Goal: Information Seeking & Learning: Learn about a topic

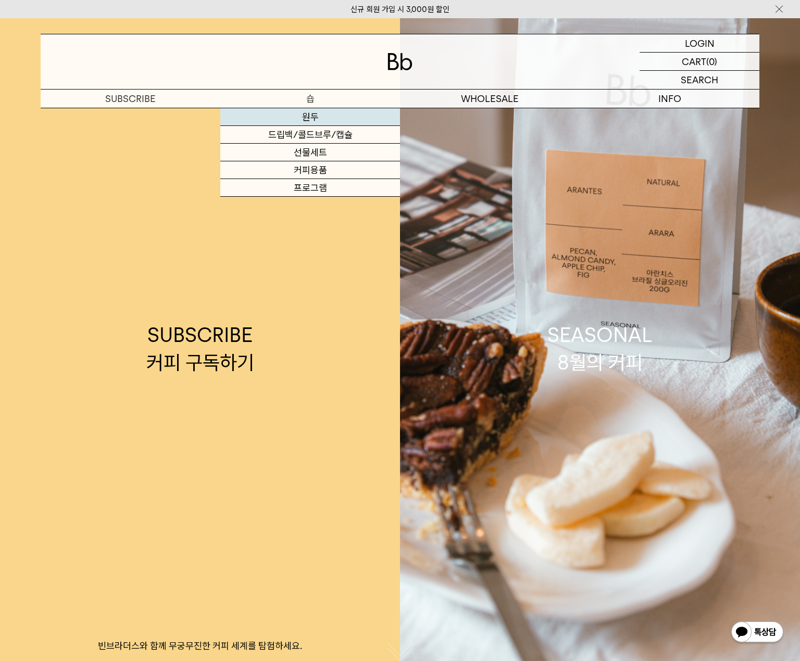
click at [312, 115] on link "원두" at bounding box center [310, 117] width 180 height 18
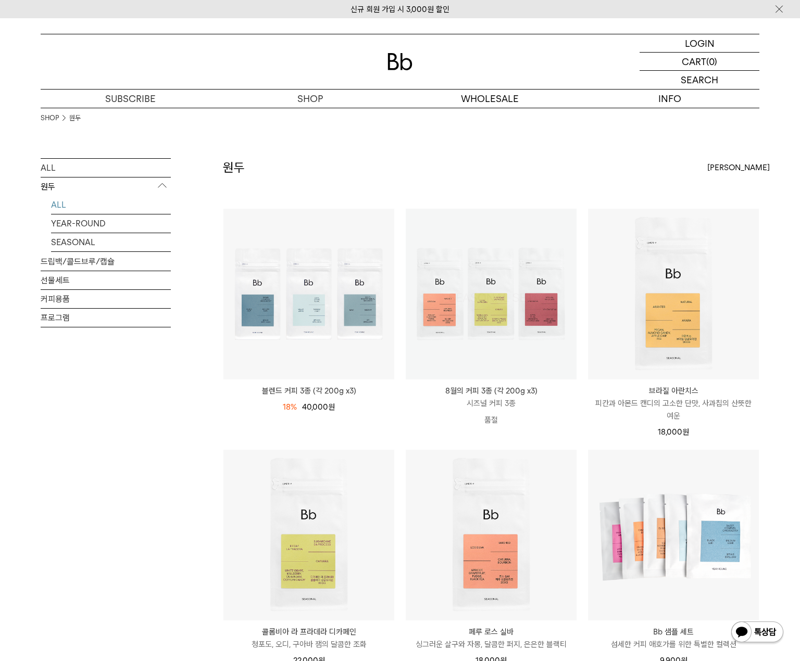
click at [493, 178] on div "원두 상품 11 개 [PERSON_NAME] [PERSON_NAME] 인기순 낮은가격순" at bounding box center [491, 183] width 536 height 50
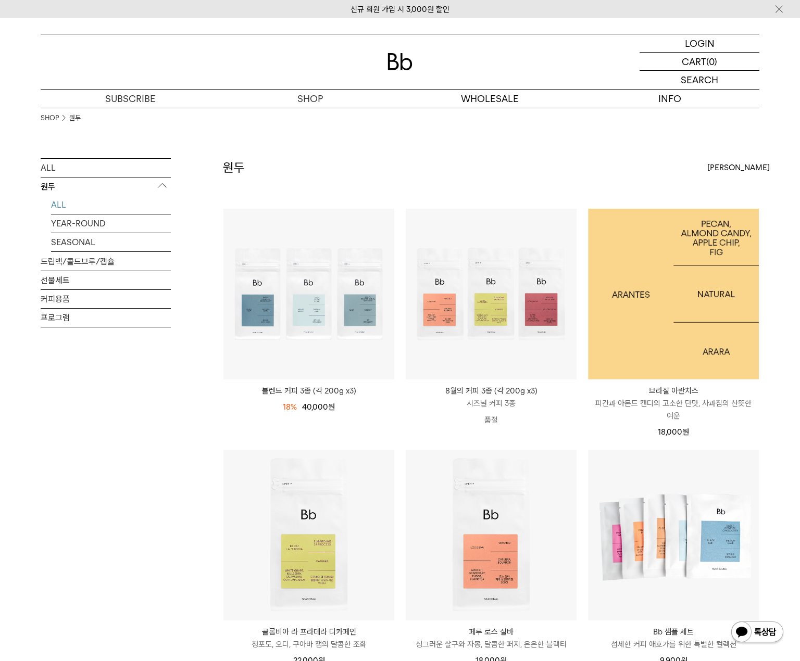
click at [634, 295] on img at bounding box center [673, 294] width 171 height 171
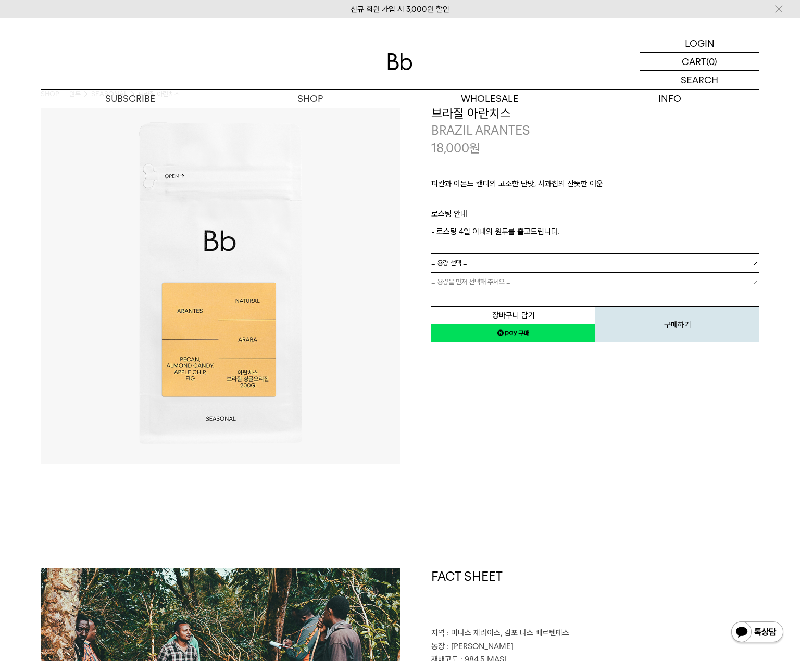
scroll to position [52, 0]
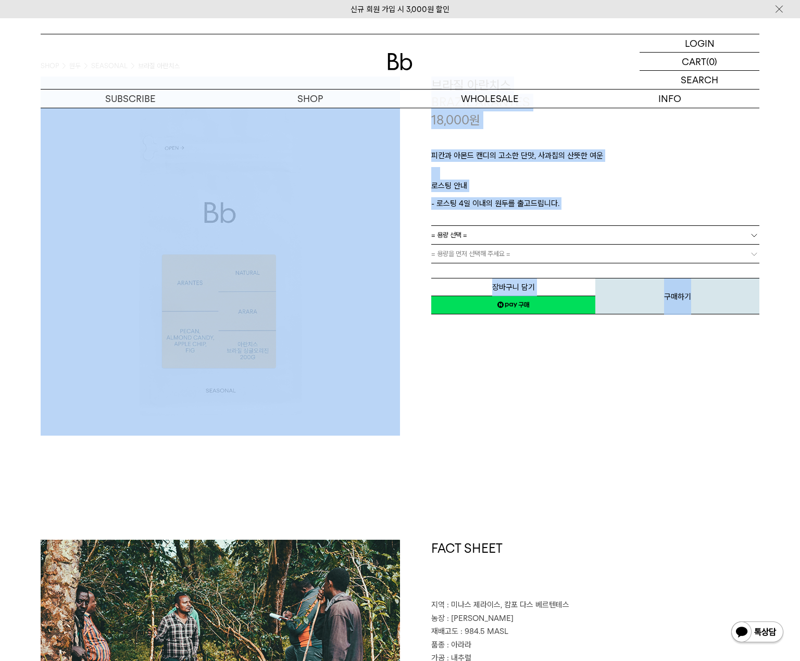
drag, startPoint x: 196, startPoint y: 475, endPoint x: 271, endPoint y: 422, distance: 92.3
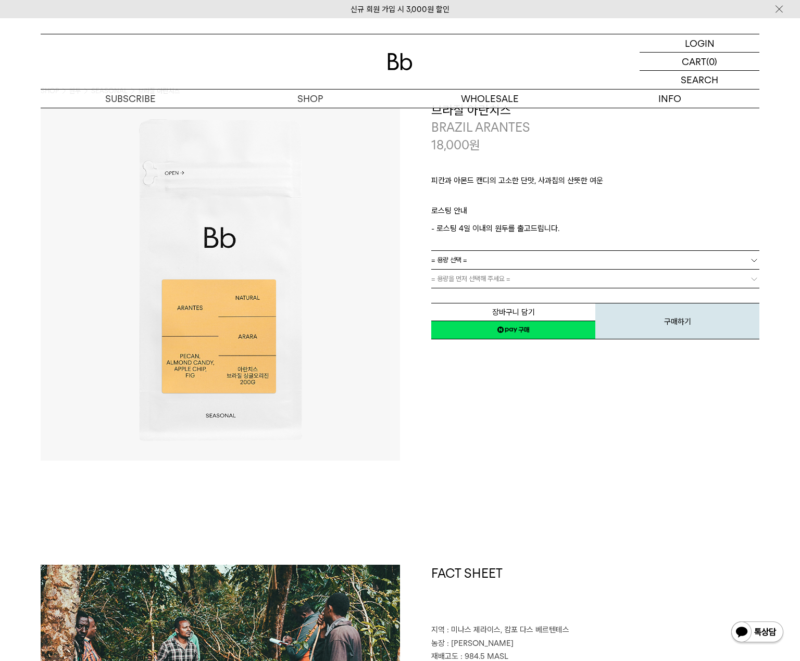
scroll to position [0, 0]
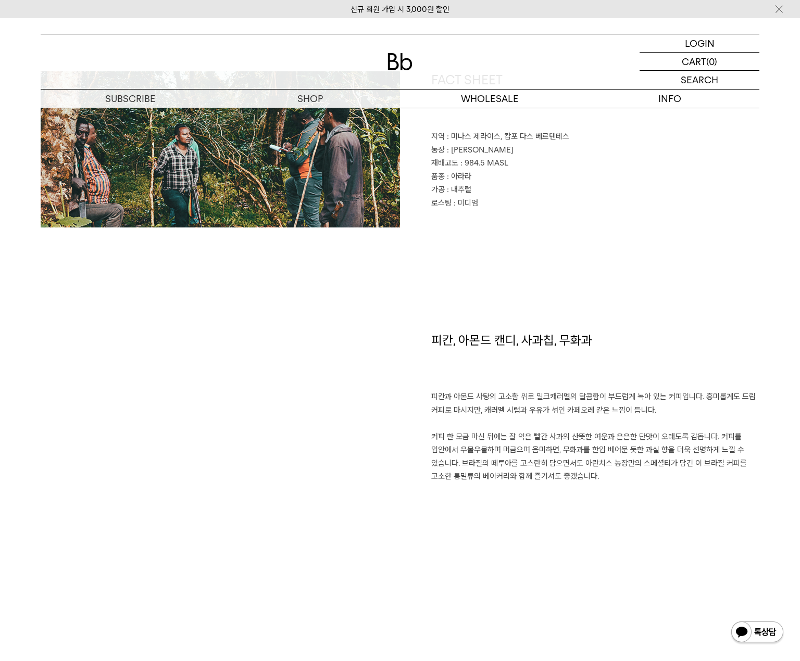
scroll to position [312, 0]
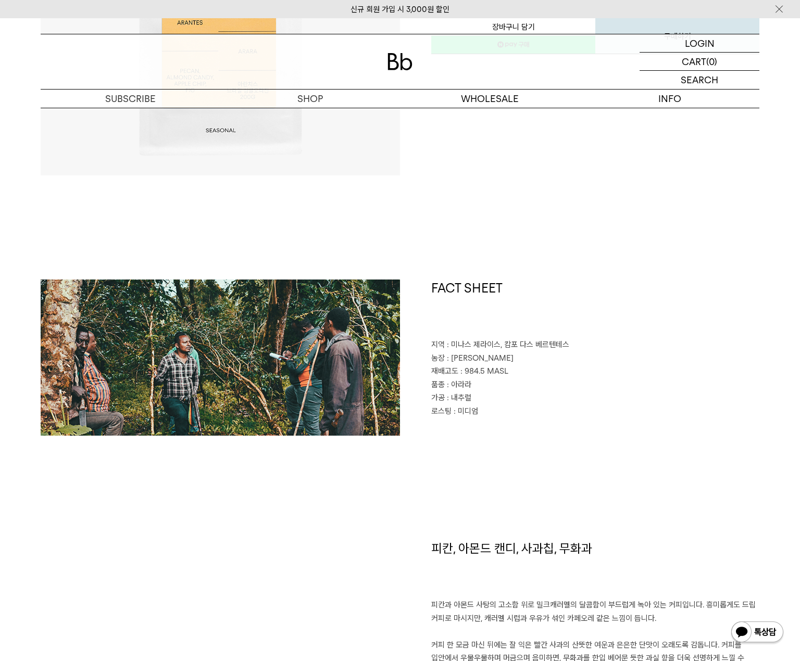
click at [492, 430] on div "FACT SHEET 지역 : 미나스 제라이스, 캄포 다스 베르텐테스 농장 : 파젠다 아란치스 재배고도 : 984.5 MASL 품종 : 아라라 …" at bounding box center [579, 358] width 359 height 156
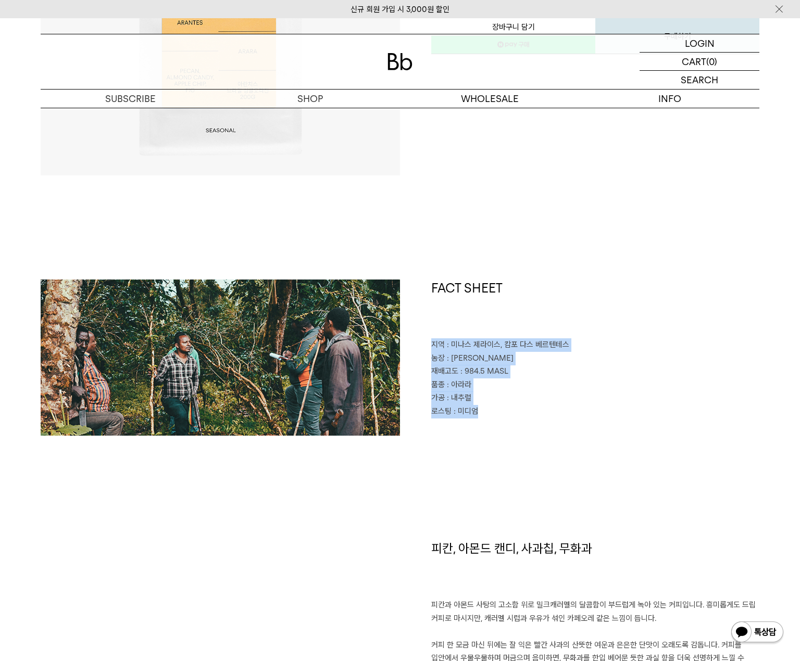
drag, startPoint x: 462, startPoint y: 381, endPoint x: 384, endPoint y: 408, distance: 82.2
click at [430, 346] on div "FACT SHEET 지역 : 미나스 제라이스, 캄포 다스 베르텐테스 농장 : 파젠다 아란치스 재배고도 : 984.5 MASL 품종 : 아라라 …" at bounding box center [579, 358] width 359 height 156
copy div "지역 : 미나스 제라이스, 캄포 다스 베르텐테스 농장 : 파젠다 아란치스 재배고도 : 984.5 MASL 품종 : 아라라 가공 : 내추럴 로스…"
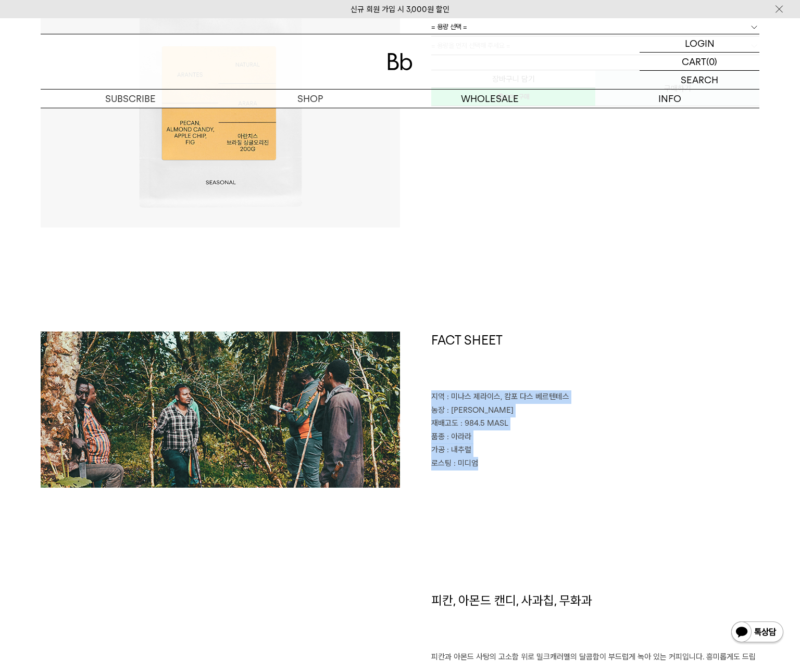
scroll to position [521, 0]
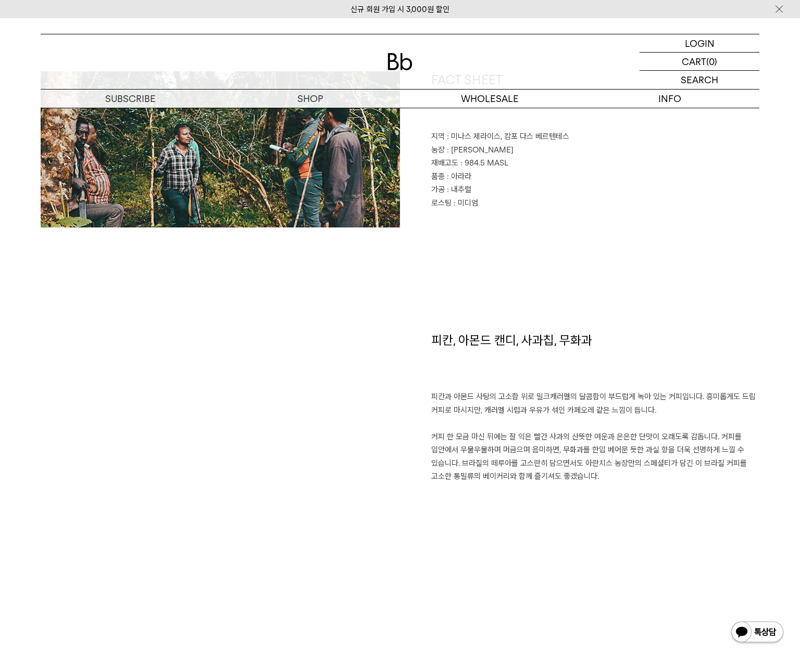
drag, startPoint x: 513, startPoint y: 459, endPoint x: 597, endPoint y: 478, distance: 85.9
click at [513, 460] on p "피칸과 아몬드 사탕의 고소함 위로 밀크캐러멜의 달콤함이 부드럽게 녹아 있는 커피입니다. 흥미롭게도 드립 커피로 마시지만, 캐러멜 시럽과 우유가…" at bounding box center [595, 437] width 328 height 93
drag, startPoint x: 640, startPoint y: 487, endPoint x: 517, endPoint y: 383, distance: 161.4
click at [522, 395] on div "피칸, 아몬드 캔디, 사과칩, 무화과 피칸과 아몬드 사탕의 고소함 위로 밀크캐러멜의 달콤함이 부드럽게 녹아 있는 커피입니다. 흥미롭게도 드립 …" at bounding box center [579, 466] width 359 height 269
drag, startPoint x: 477, startPoint y: 205, endPoint x: 482, endPoint y: 200, distance: 7.0
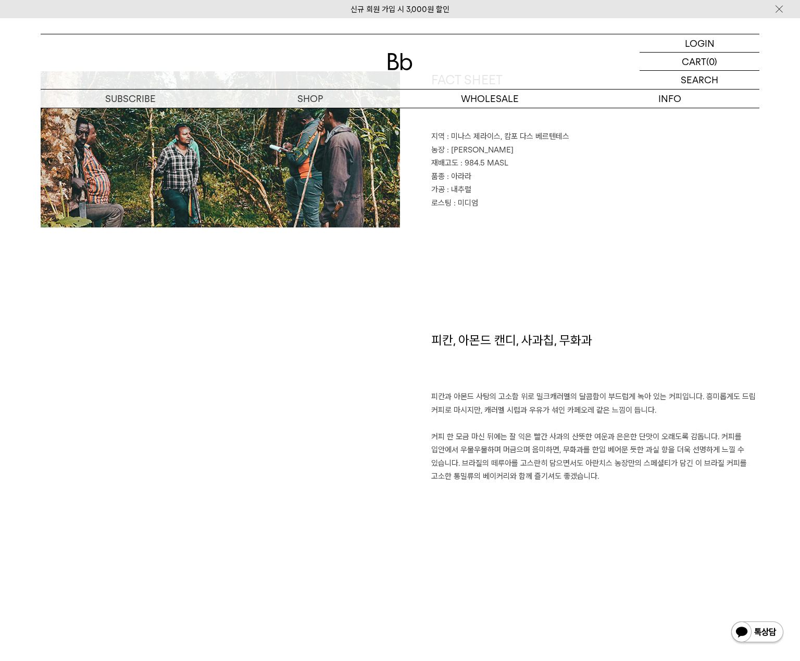
click at [476, 205] on span ": 미디엄" at bounding box center [466, 202] width 24 height 9
drag, startPoint x: 463, startPoint y: 168, endPoint x: 469, endPoint y: 177, distance: 10.7
click at [463, 168] on p "재배고도 : 984.5 MASL" at bounding box center [595, 164] width 328 height 14
click at [479, 219] on div "FACT SHEET 지역 : 미나스 제라이스, 캄포 다스 베르텐테스 농장 : 파젠다 아란치스 재배고도 : 984.5 MASL 품종 : 아라라 …" at bounding box center [579, 149] width 359 height 156
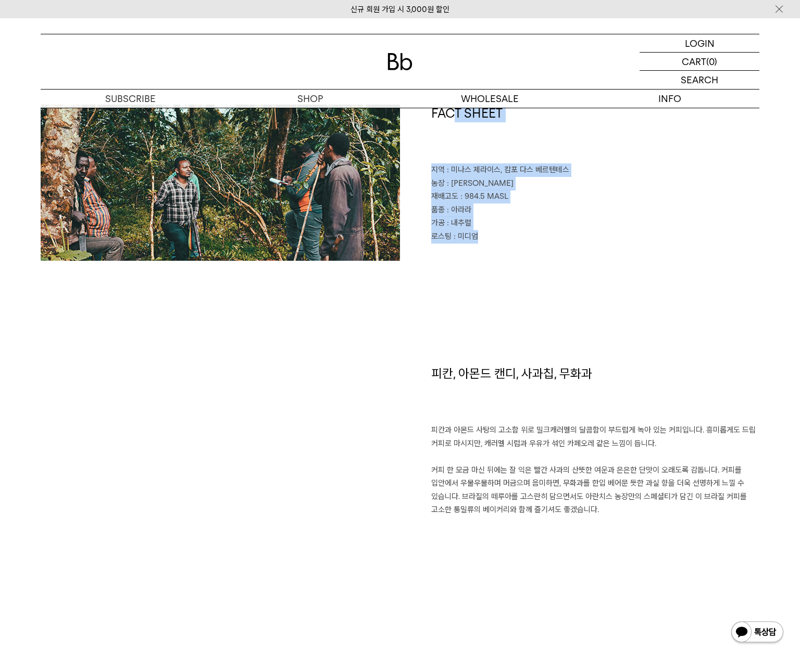
scroll to position [365, 0]
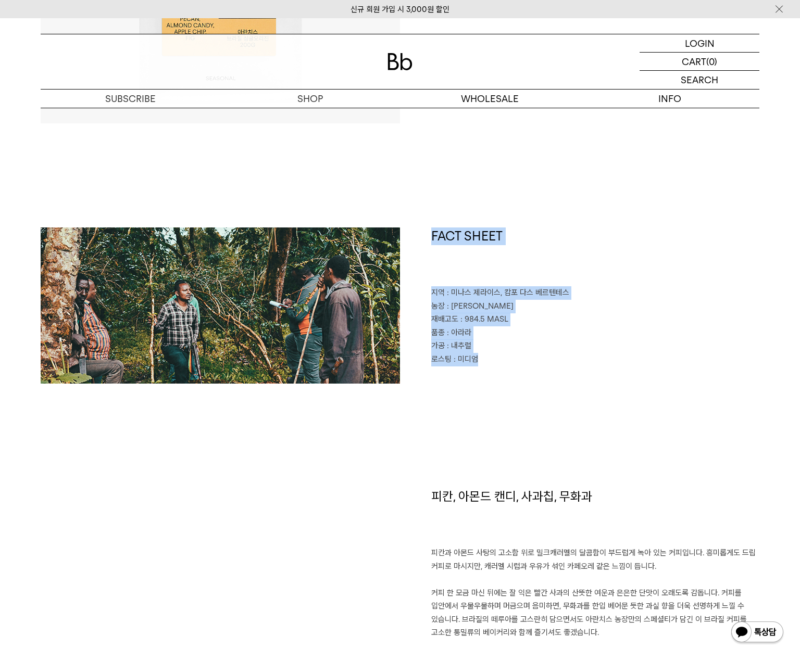
drag, startPoint x: 480, startPoint y: 204, endPoint x: 431, endPoint y: 234, distance: 57.4
click at [431, 234] on div "FACT SHEET 지역 : 미나스 제라이스, 캄포 다스 베르텐테스 농장 : 파젠다 아란치스 재배고도 : 984.5 MASL 품종 : 아라라 …" at bounding box center [579, 306] width 359 height 156
copy div "FACT SHEET 지역 : 미나스 제라이스, 캄포 다스 베르텐테스 농장 : 파젠다 아란치스 재배고도 : 984.5 MASL 품종 : 아라라 …"
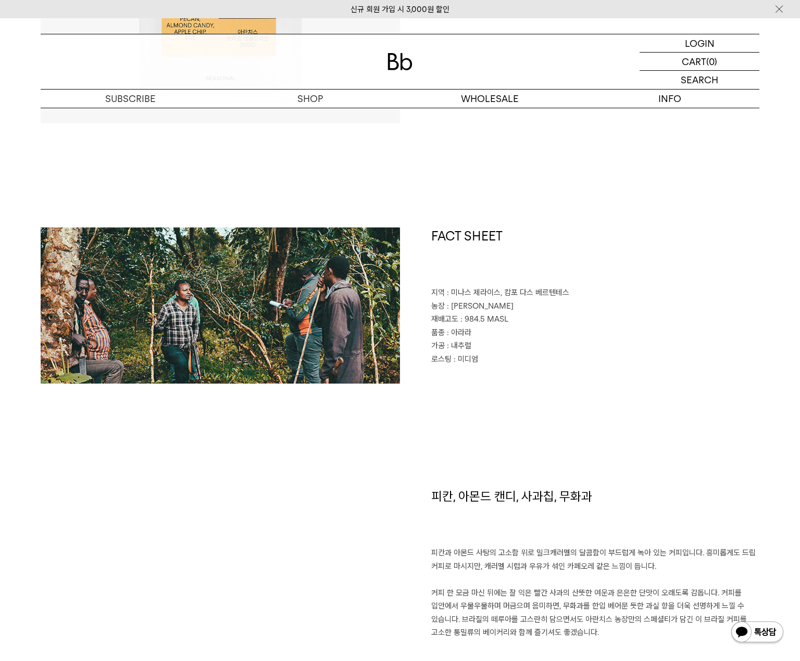
drag, startPoint x: 587, startPoint y: 517, endPoint x: 538, endPoint y: 515, distance: 48.5
click at [585, 516] on h1 "피칸, 아몬드 캔디, 사과칩, 무화과" at bounding box center [595, 517] width 328 height 59
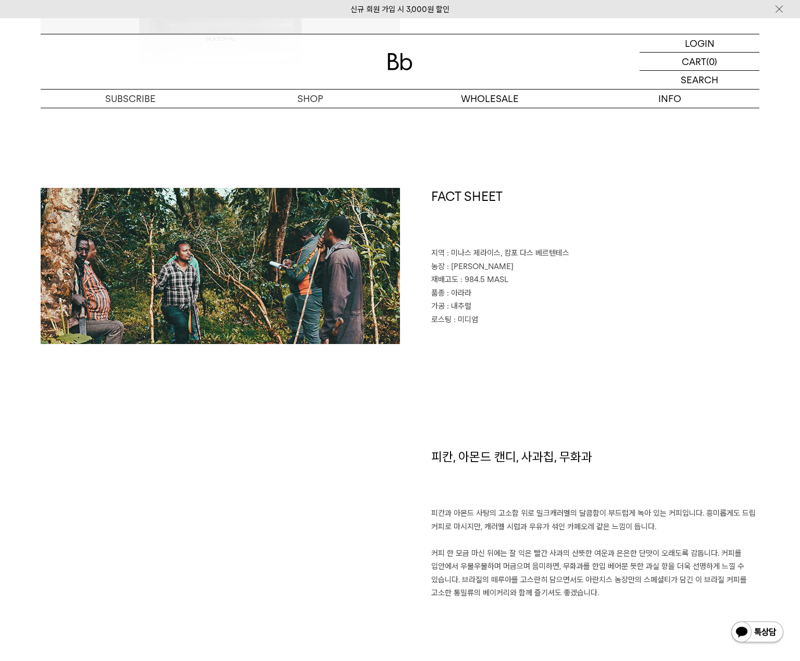
drag, startPoint x: 436, startPoint y: 496, endPoint x: 597, endPoint y: 625, distance: 205.9
click at [601, 634] on div "피칸, 아몬드 캔디, 사과칩, 무화과 피칸과 아몬드 사탕의 고소함 위로 밀크캐러멜의 달콤함이 부드럽게 녹아 있는 커피입니다. 흥미롭게도 드립 …" at bounding box center [579, 582] width 359 height 269
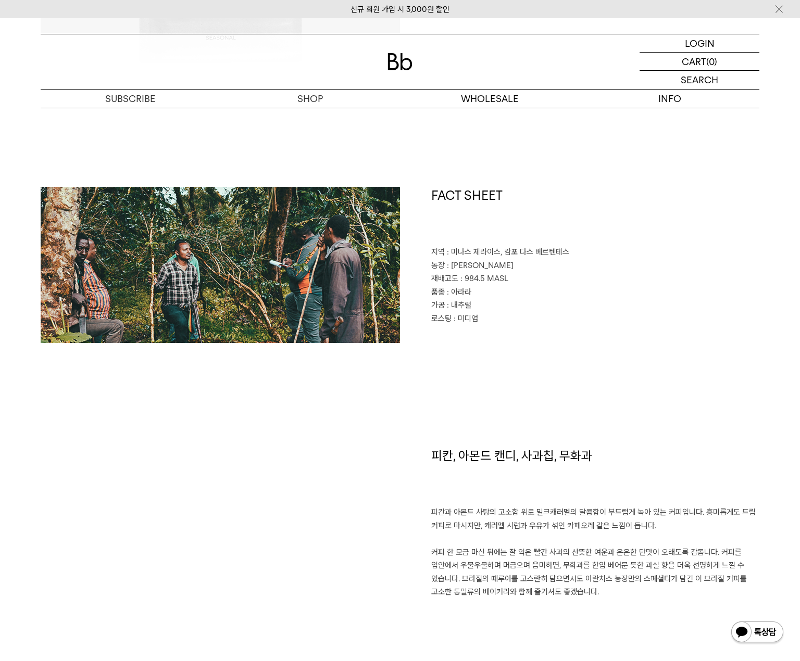
copy div "피칸, 아몬드 캔디, 사과칩, 무화과 피칸과 아몬드 사탕의 고소함 위로 밀크캐러멜의 달콤함이 부드럽게 녹아 있는 커피입니다. 흥미롭게도 드립 …"
